Goal: Transaction & Acquisition: Purchase product/service

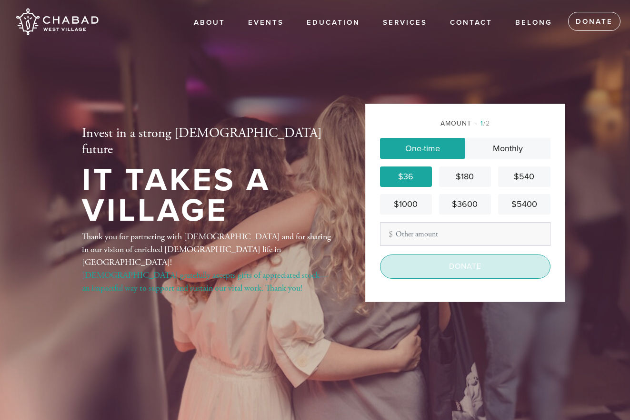
click at [463, 274] on input "Donate" at bounding box center [465, 267] width 170 height 24
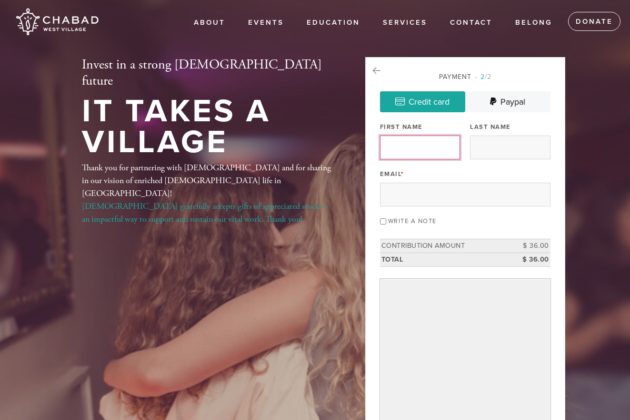
click at [403, 144] on input "First Name" at bounding box center [420, 148] width 80 height 24
type input "[PERSON_NAME]"
type input "Gabe"
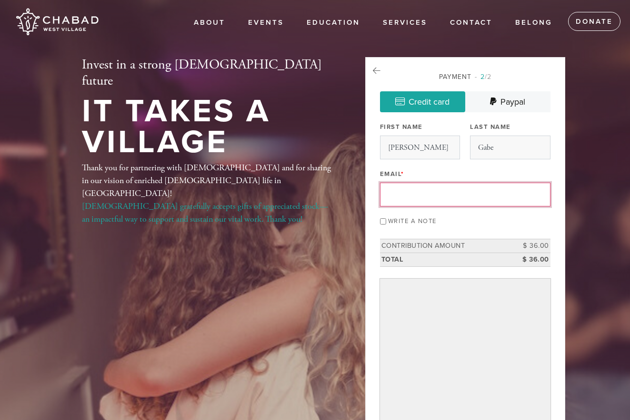
type input "[EMAIL_ADDRESS][DOMAIN_NAME]"
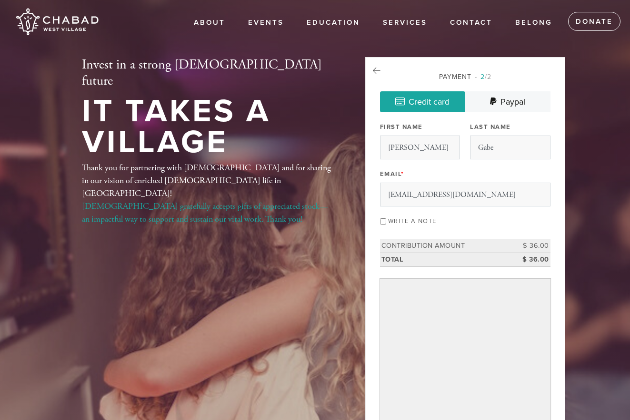
click at [384, 222] on input "Write a note" at bounding box center [383, 222] width 6 height 6
checkbox input "true"
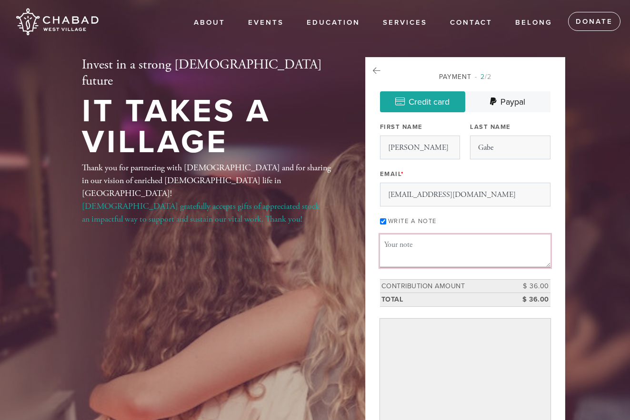
click at [407, 247] on textarea "Message or dedication" at bounding box center [465, 251] width 170 height 32
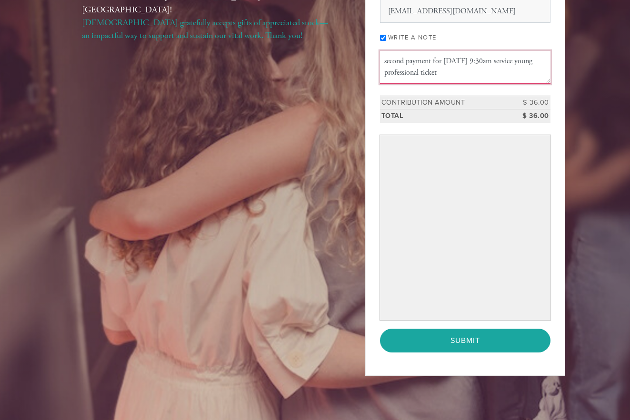
type textarea "second payment for [DATE] 9:30am service young professional ticket"
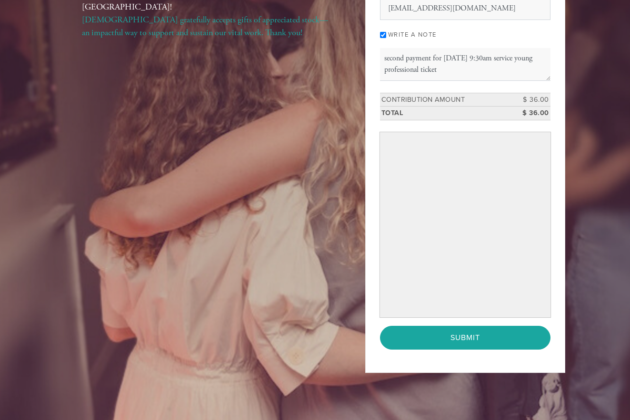
scroll to position [187, 0]
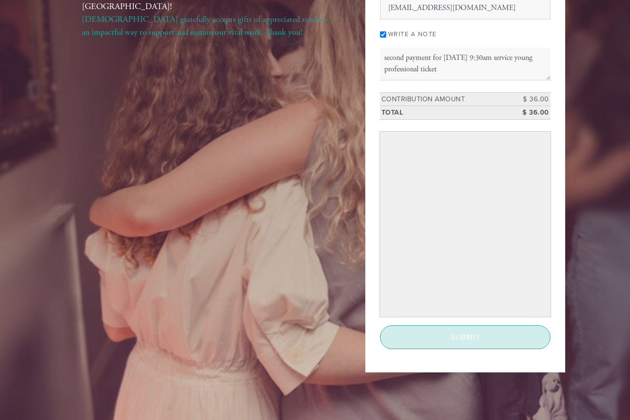
click at [462, 334] on input "Submit" at bounding box center [465, 338] width 170 height 24
